Goal: Use online tool/utility: Use online tool/utility

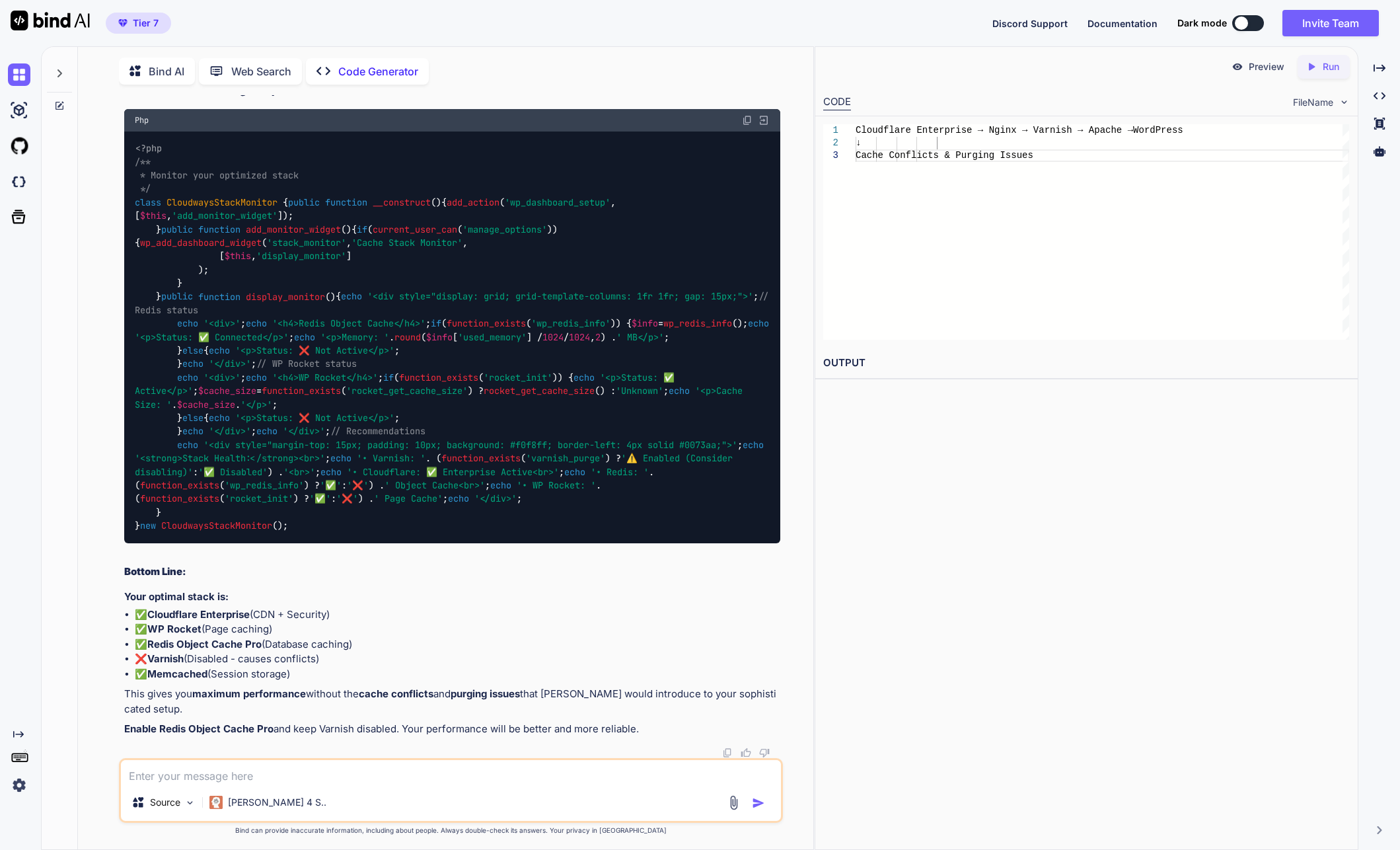
scroll to position [25, 0]
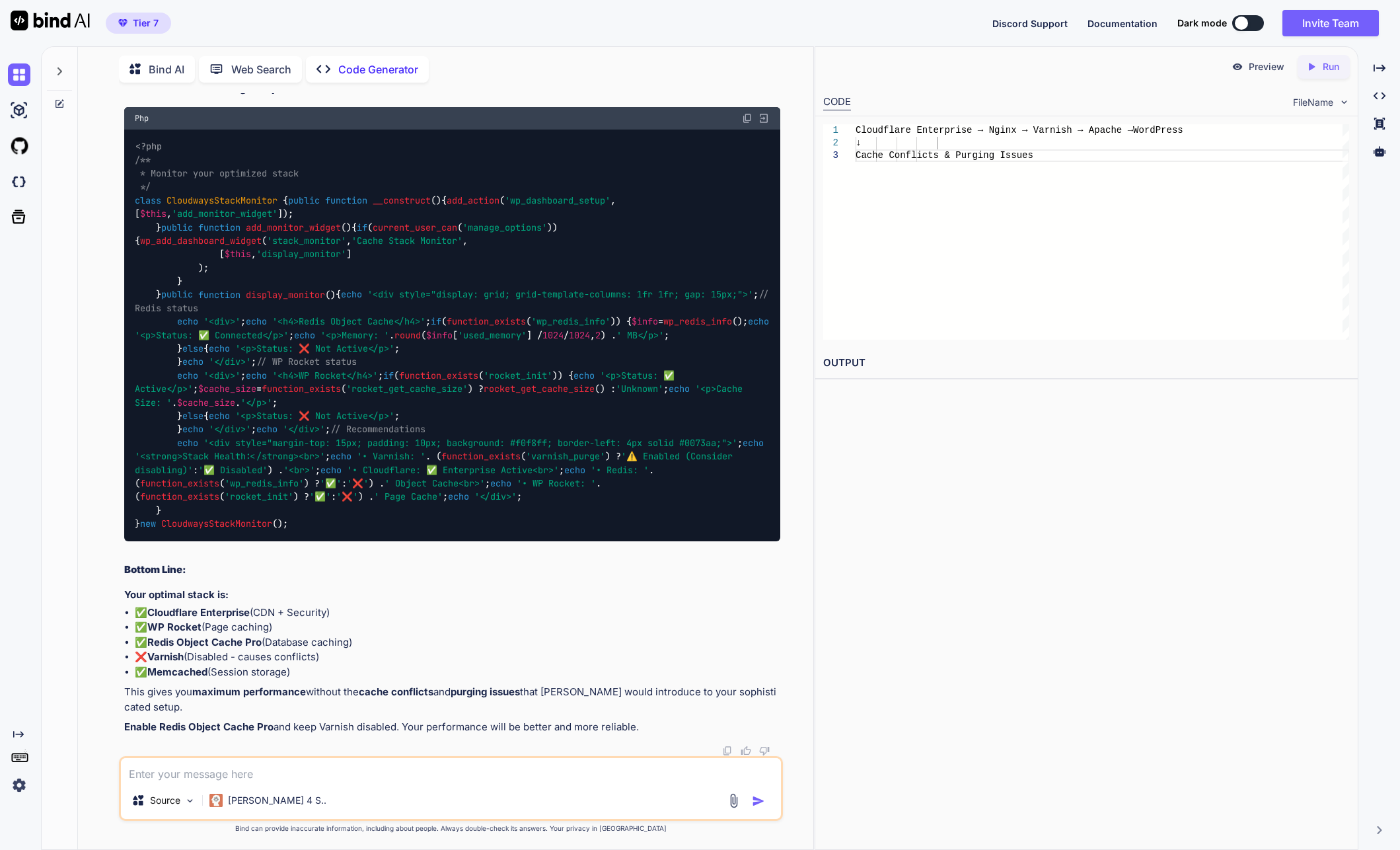
click at [296, 767] on textarea at bounding box center [451, 770] width 661 height 24
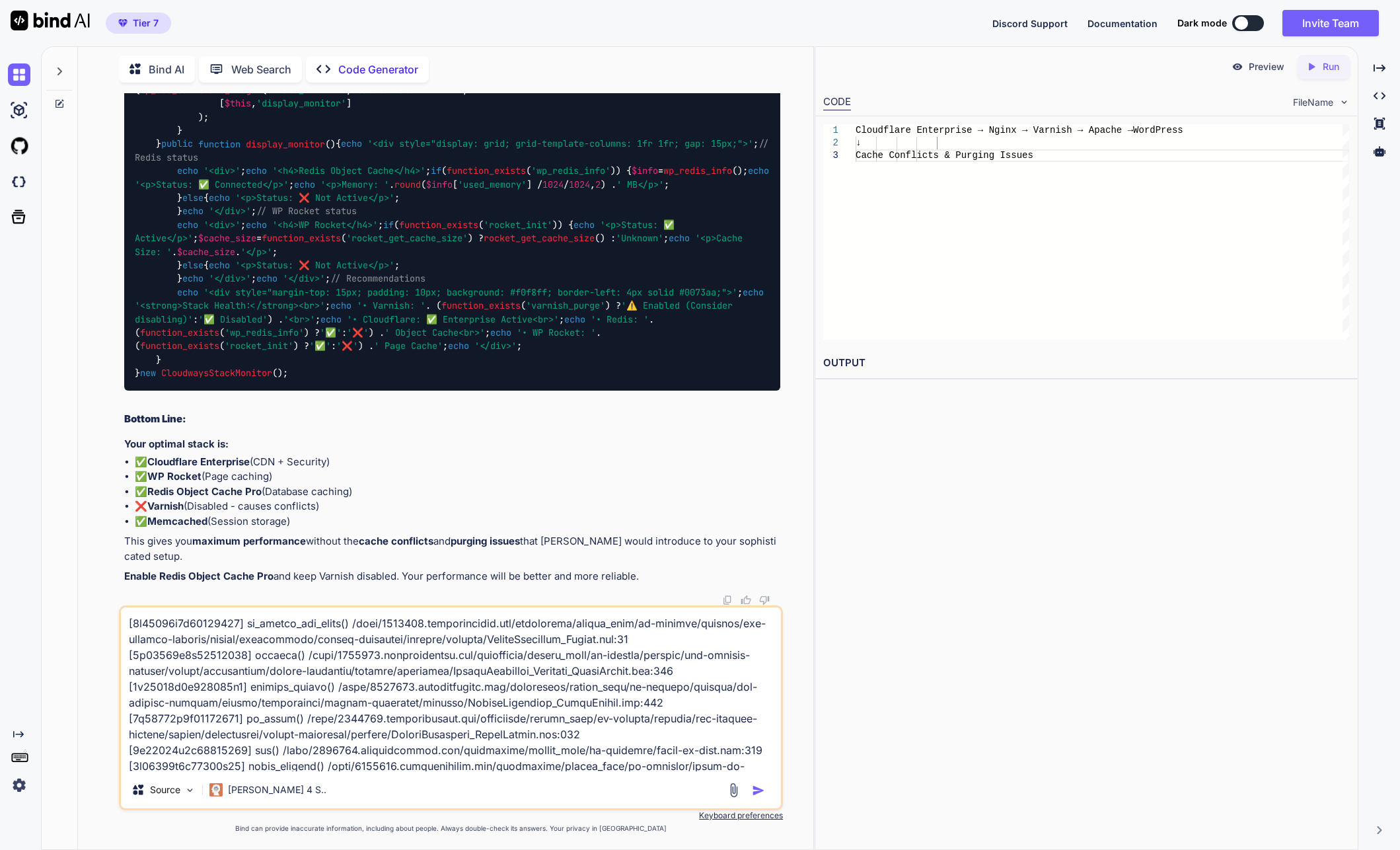
scroll to position [3713, 0]
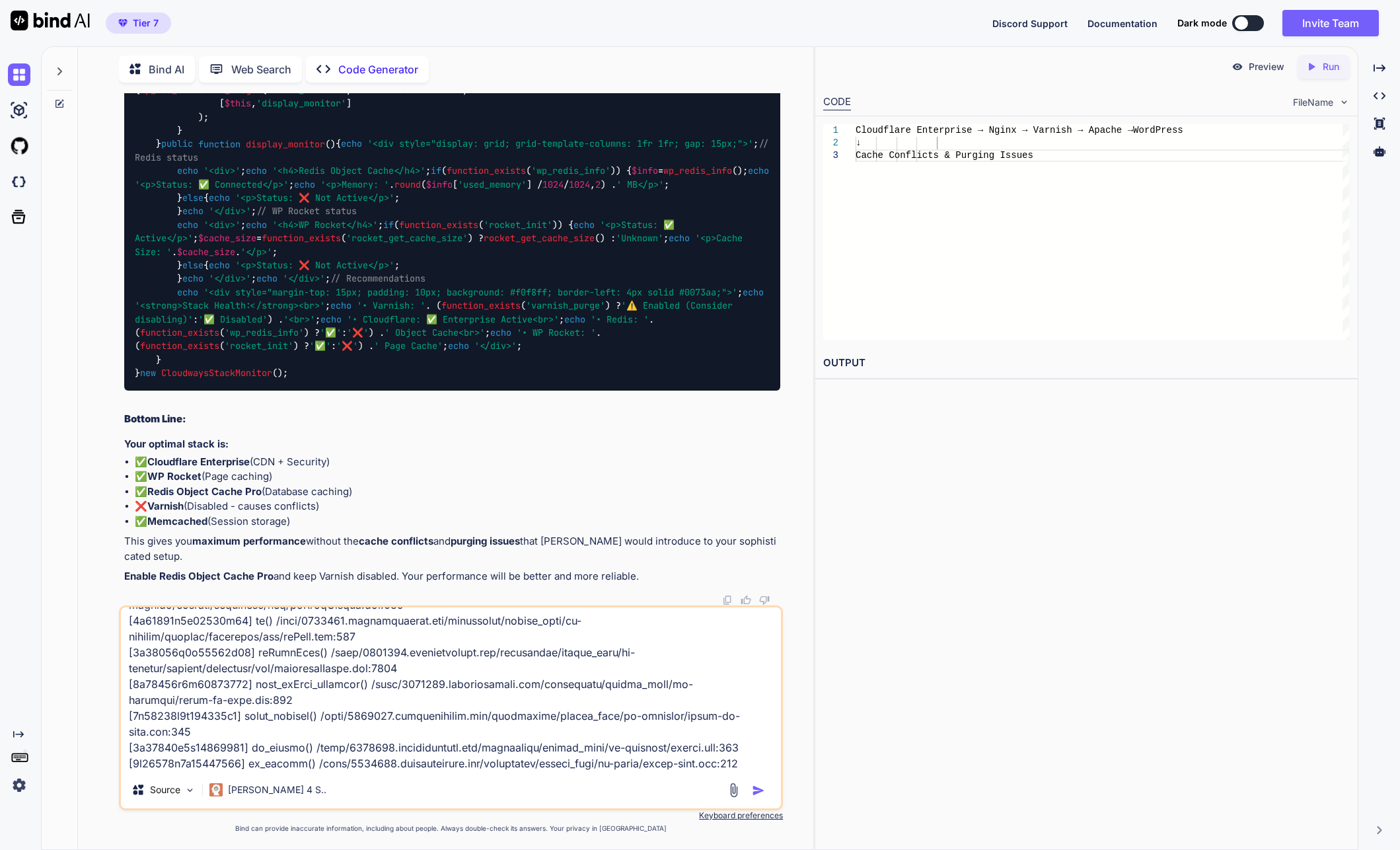
type textarea "[0x00007f3f42814550] do_action_ref_array() /home/1308505.cloudwaysapps.com/dwdf…"
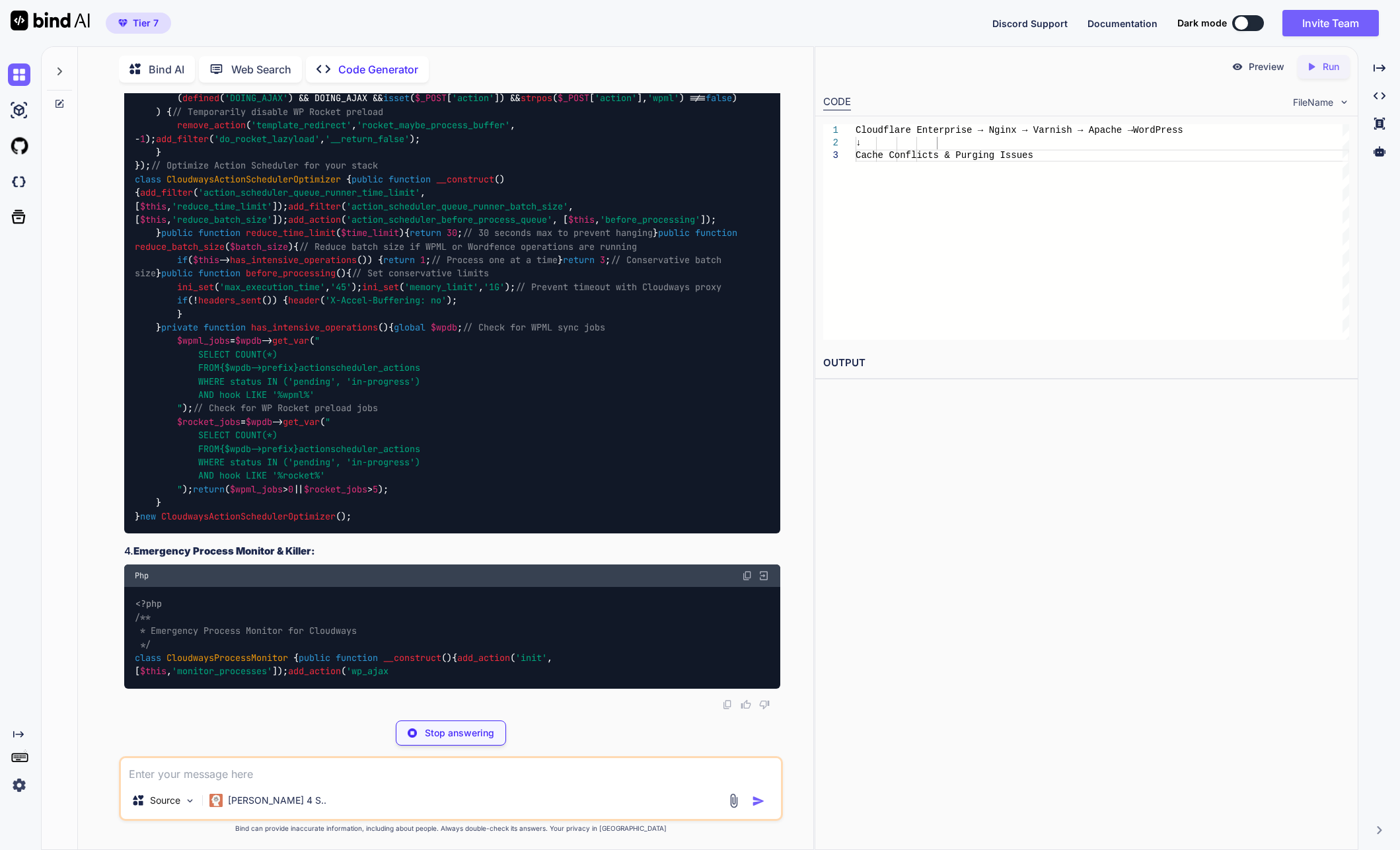
scroll to position [48819, 0]
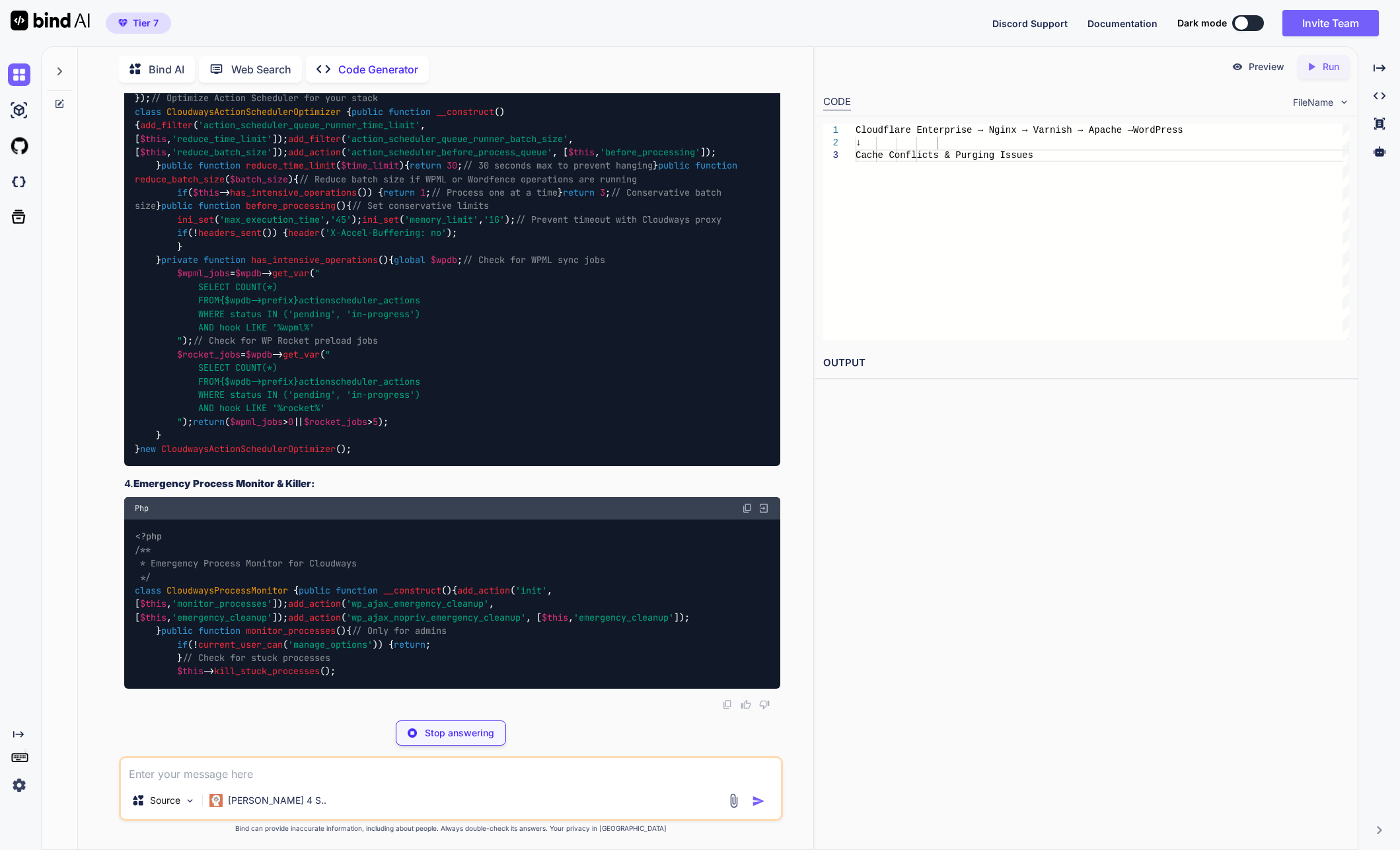
drag, startPoint x: 136, startPoint y: 498, endPoint x: 514, endPoint y: 594, distance: 390.0
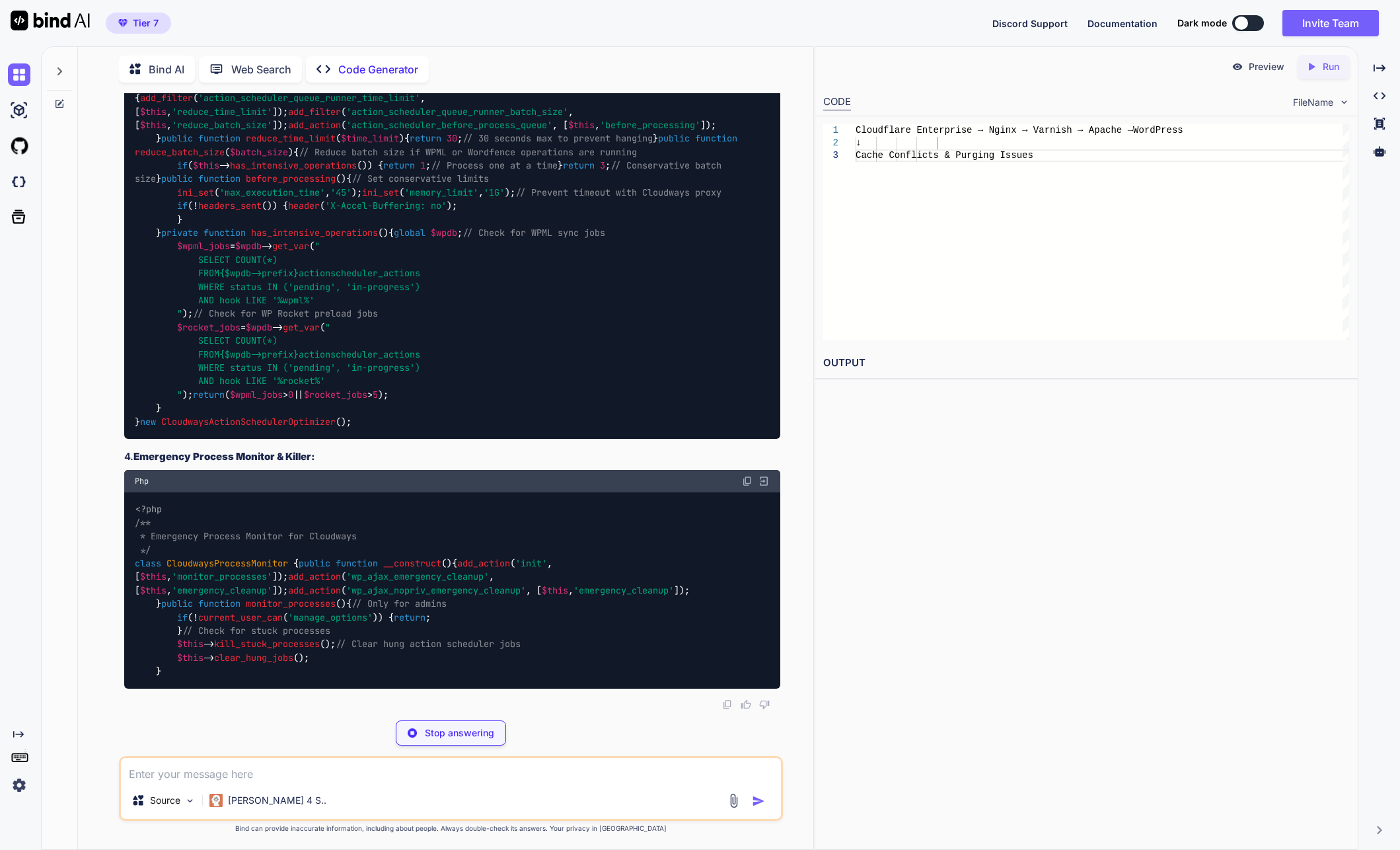
copy code "define ( 'WPML_ATE_SYNC_PAUSE' , true ); // Reduce WPML API timeout to prevent …"
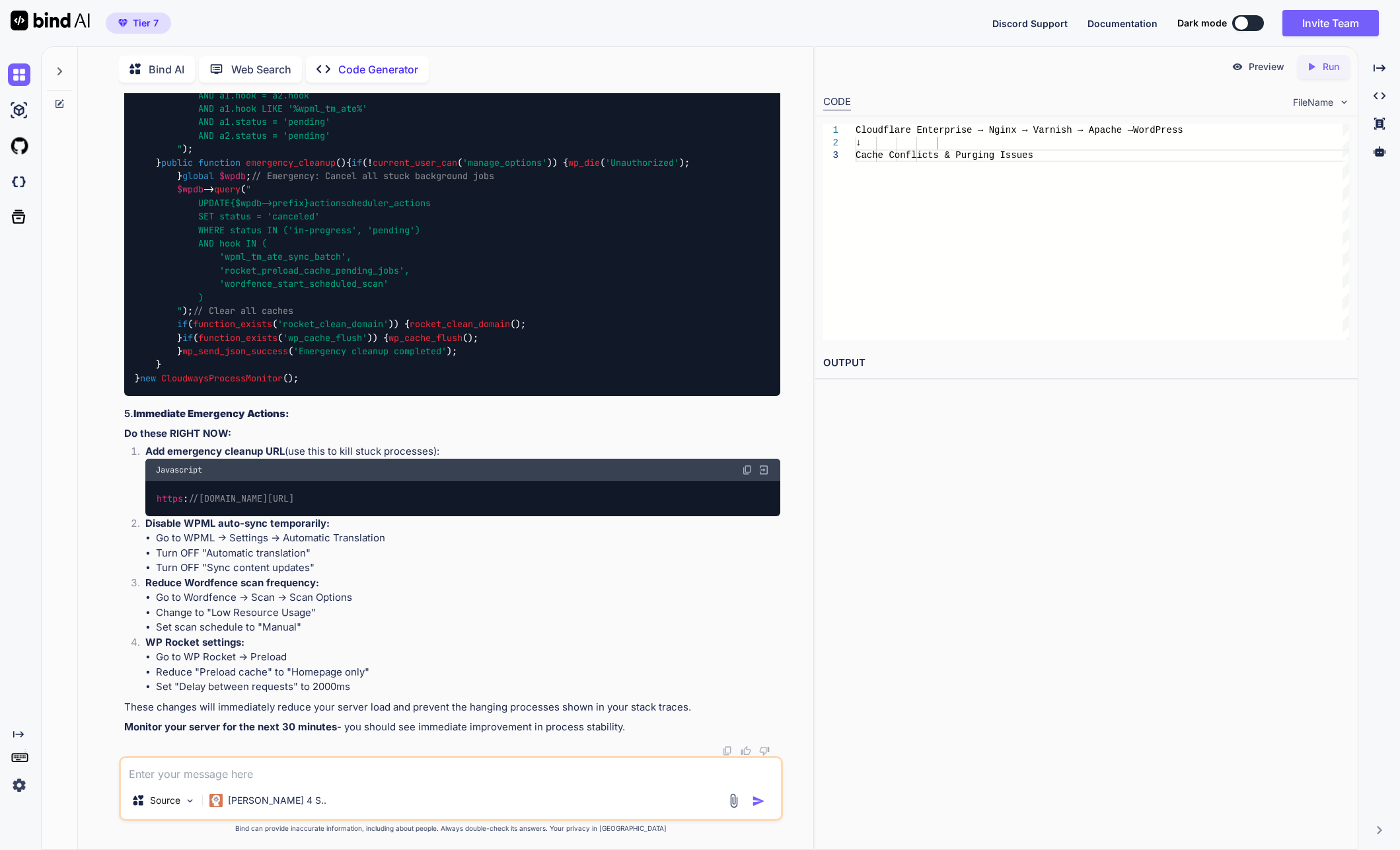
scroll to position [48687, 0]
click at [339, 762] on textarea at bounding box center [451, 770] width 661 height 24
paste textarea "Unable to communicate back with site to check for fatal errors, so the PHP chan…"
type textarea "1 step is giving this error Unable to communicate back with site to check for f…"
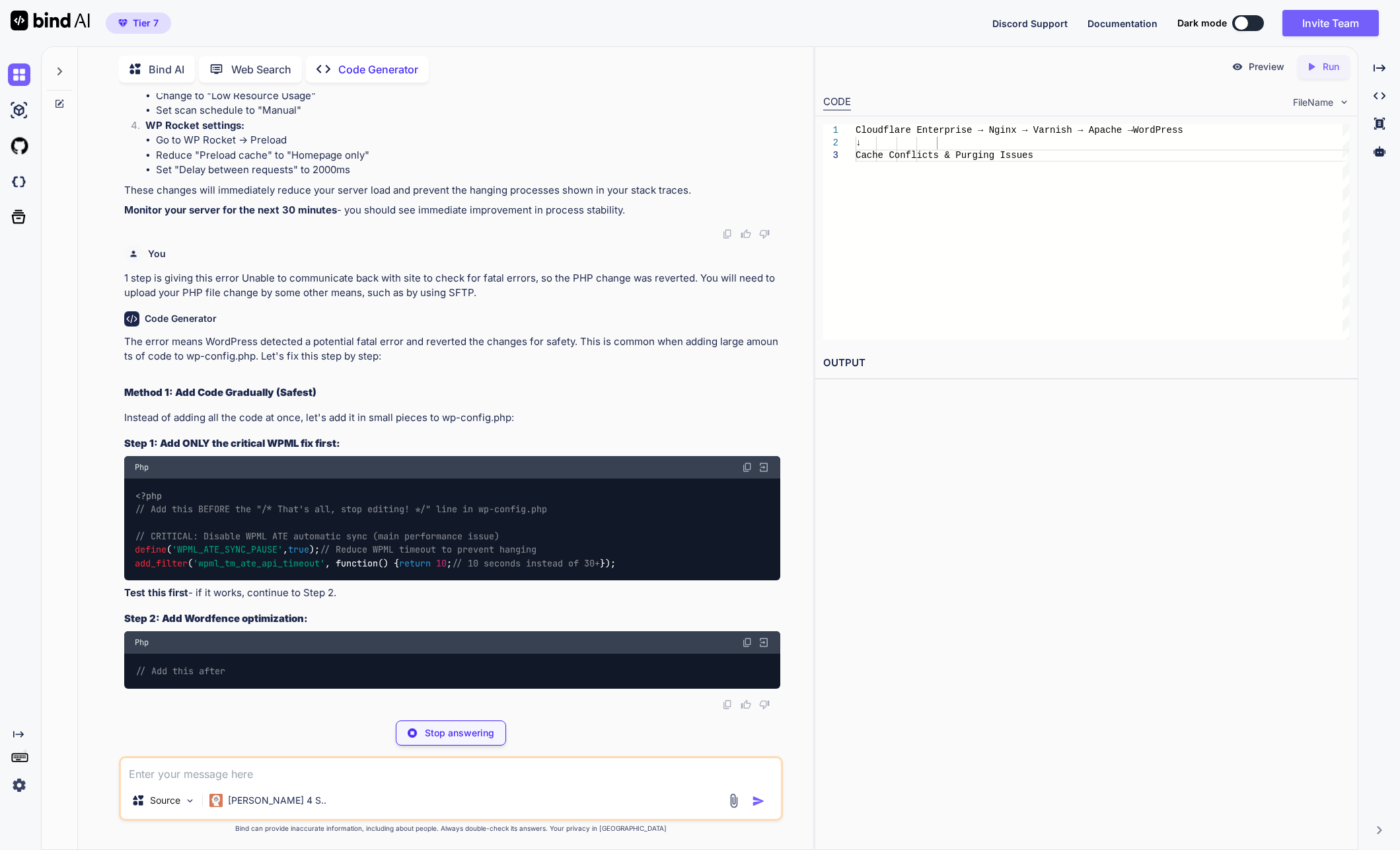
scroll to position [52786, 0]
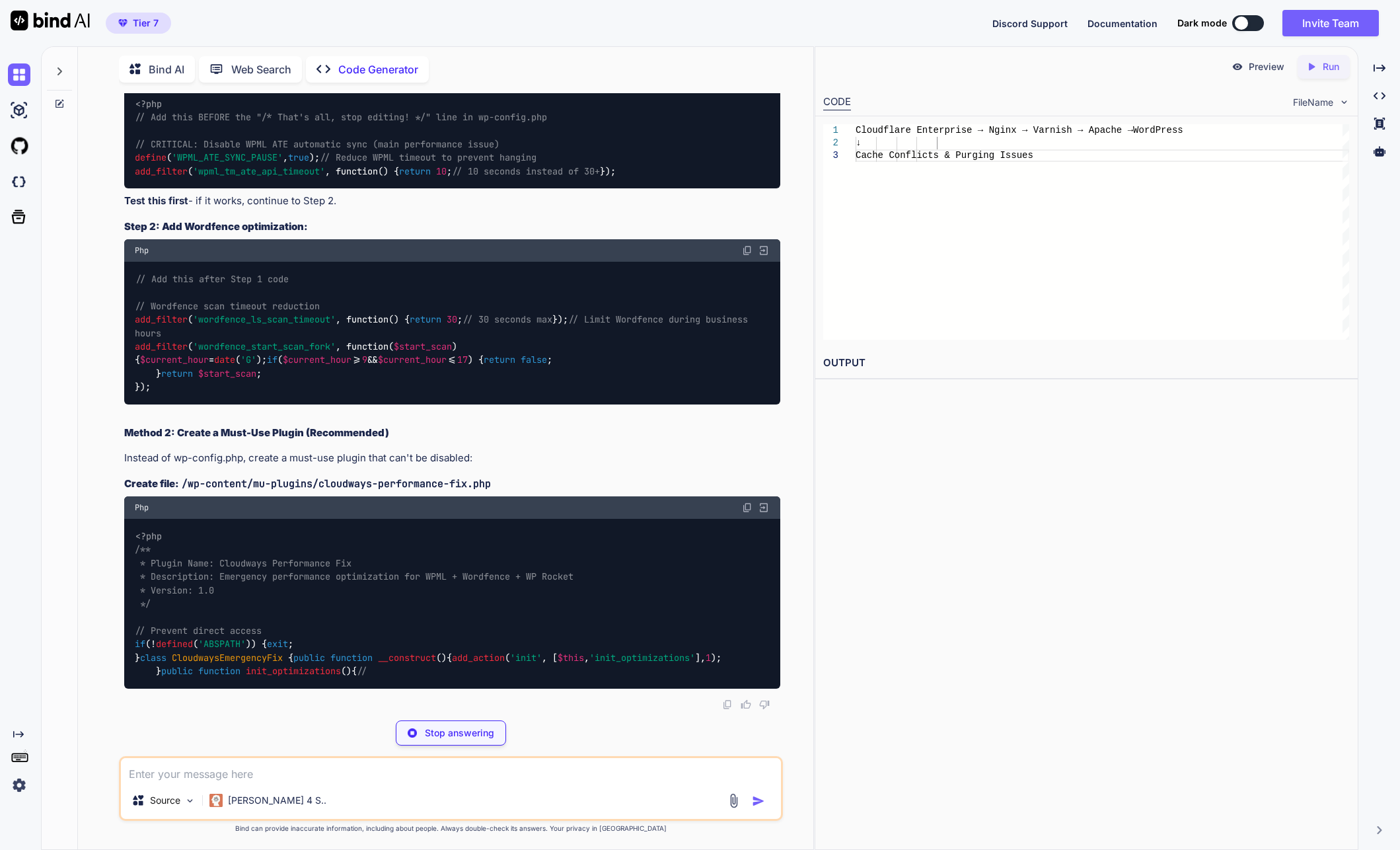
drag, startPoint x: 162, startPoint y: 565, endPoint x: 123, endPoint y: 476, distance: 97.2
click at [123, 476] on div "You Code Generator Looking at your PHP stack traces, I can identify several per…" at bounding box center [452, 401] width 662 height 616
copy code "// CRITICAL: Disable WPML ATE automatic sync (main performance issue) define ( …"
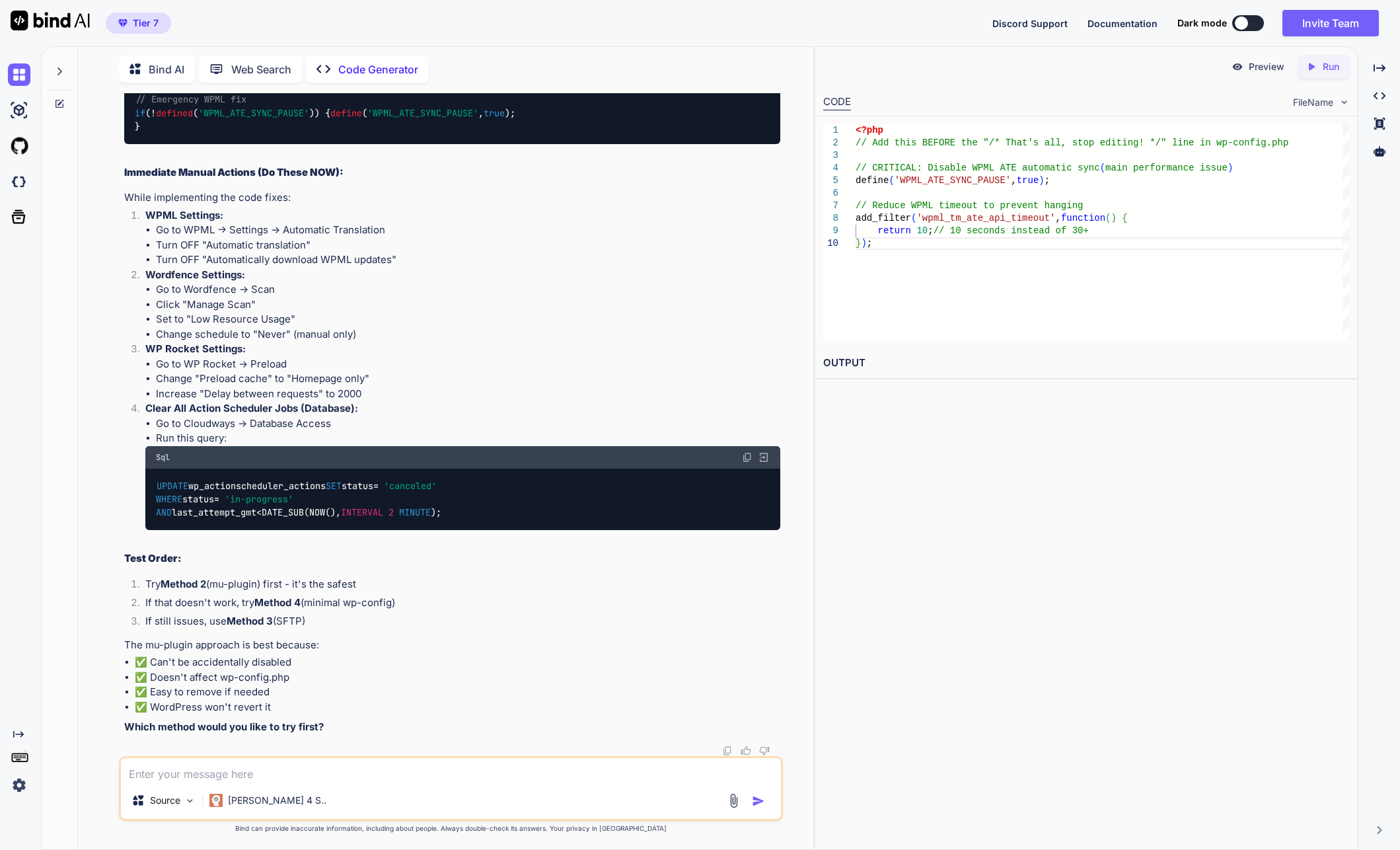
scroll to position [53050, 0]
drag, startPoint x: 171, startPoint y: 599, endPoint x: 93, endPoint y: 450, distance: 168.2
click at [93, 450] on div "You Code Generator Looking at your PHP stack traces, I can identify several per…" at bounding box center [451, 471] width 725 height 756
copy code "add_filter ( 'wordfence_ls_scan_timeout' , function() { return 30 ; // 30 secon…"
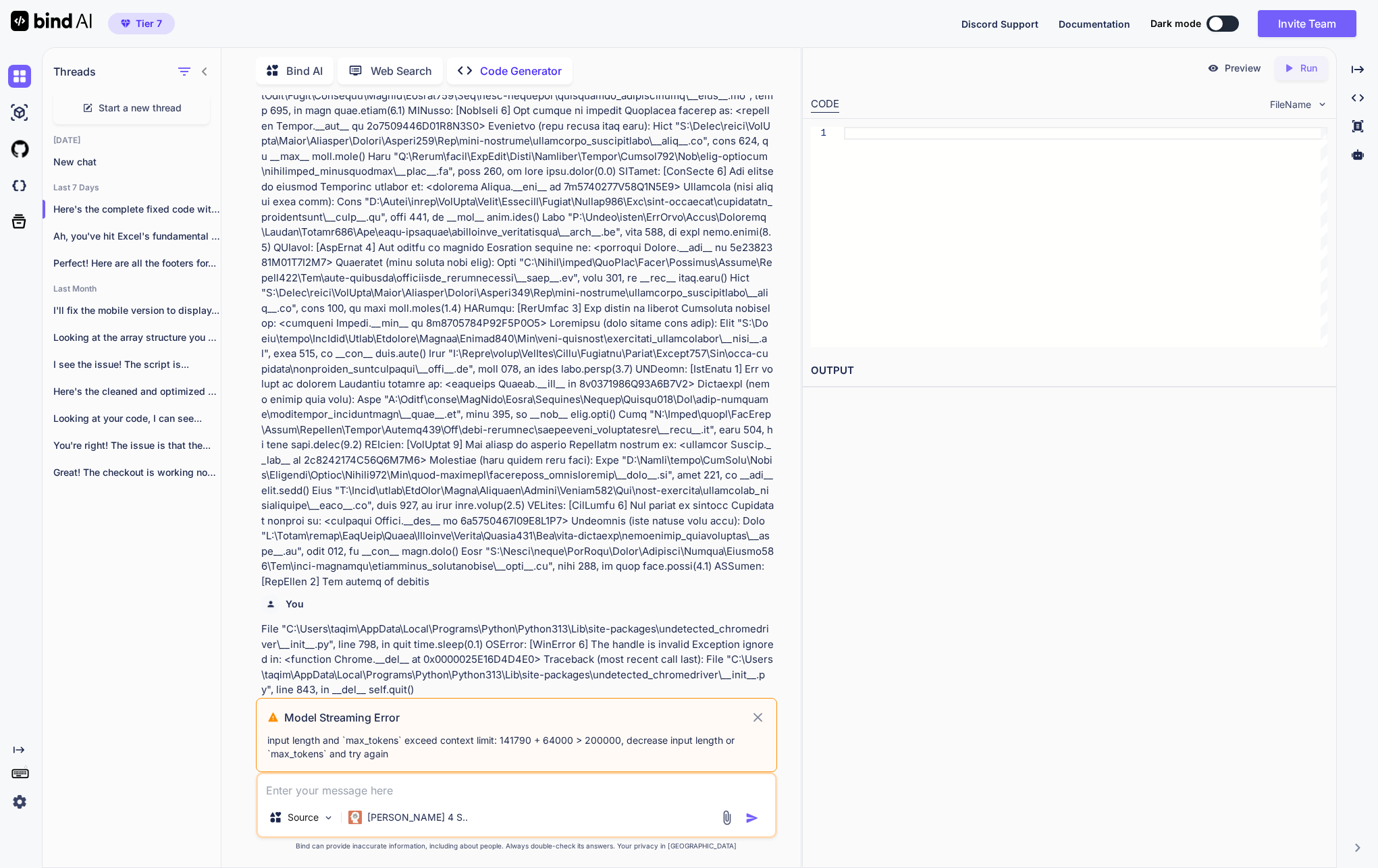
scroll to position [134060, 0]
click at [763, 715] on icon at bounding box center [758, 717] width 15 height 16
type textarea "x"
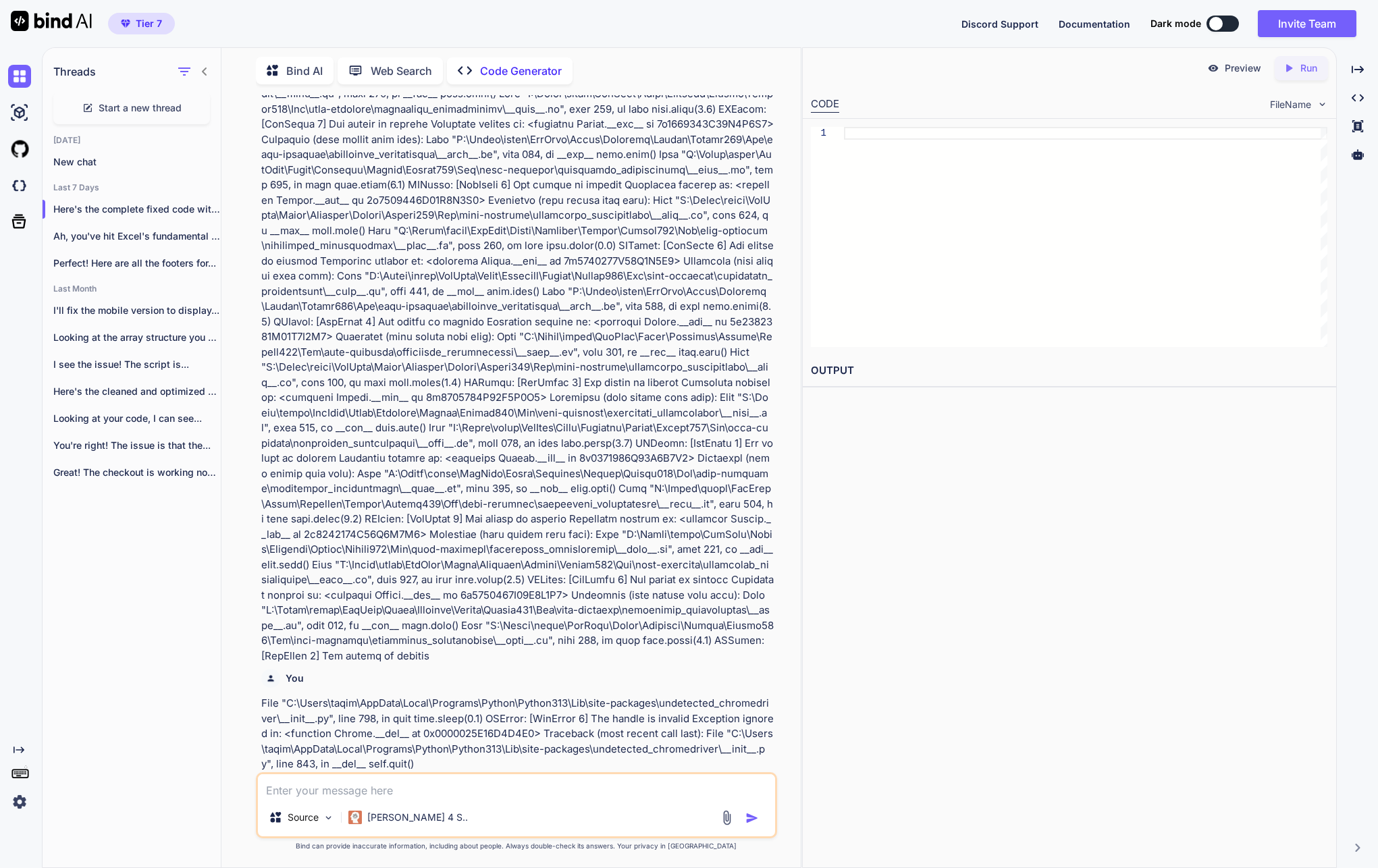
click at [130, 596] on div "Threads Start a new thread [DATE] New chat Last 7 Days Here's the complete fixe…" at bounding box center [132, 456] width 179 height 821
